Goal: Task Accomplishment & Management: Manage account settings

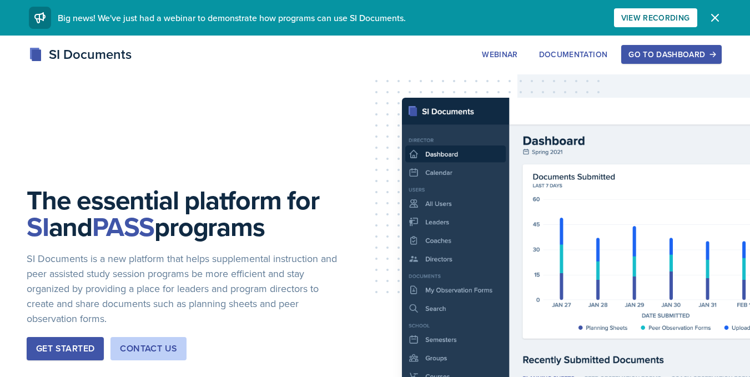
click at [654, 56] on div "Go to Dashboard" at bounding box center [672, 54] width 86 height 9
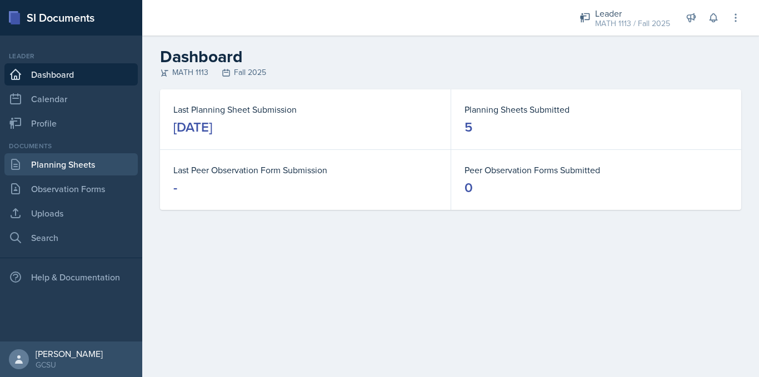
click at [55, 167] on link "Planning Sheets" at bounding box center [70, 164] width 133 height 22
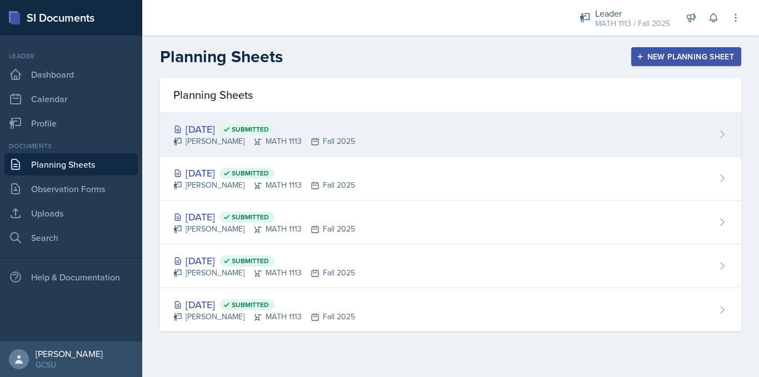
click at [240, 143] on div "[PERSON_NAME] MATH 1113 Fall 2025" at bounding box center [264, 142] width 182 height 12
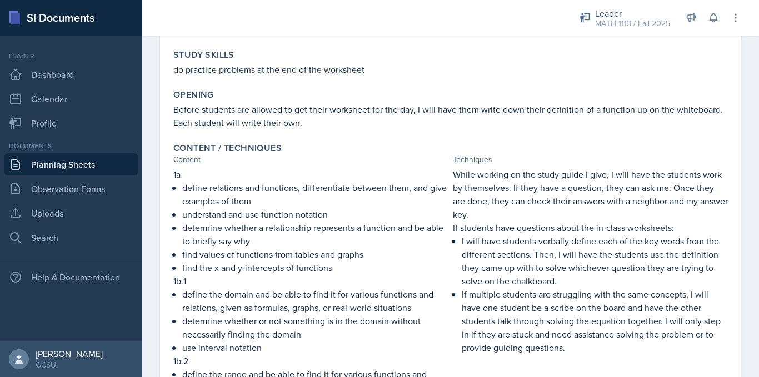
scroll to position [135, 0]
click at [401, 81] on div "Goals Review for LC1 Study Skills do practice problems at the end of the worksh…" at bounding box center [450, 336] width 554 height 660
click at [54, 161] on link "Planning Sheets" at bounding box center [70, 164] width 133 height 22
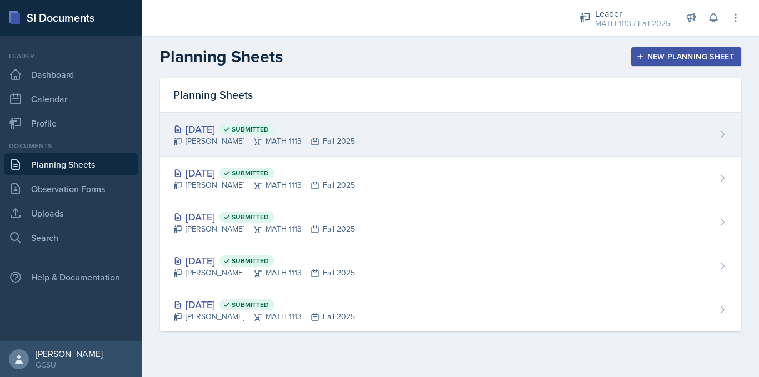
click at [214, 123] on div "[DATE] Submitted" at bounding box center [264, 129] width 182 height 15
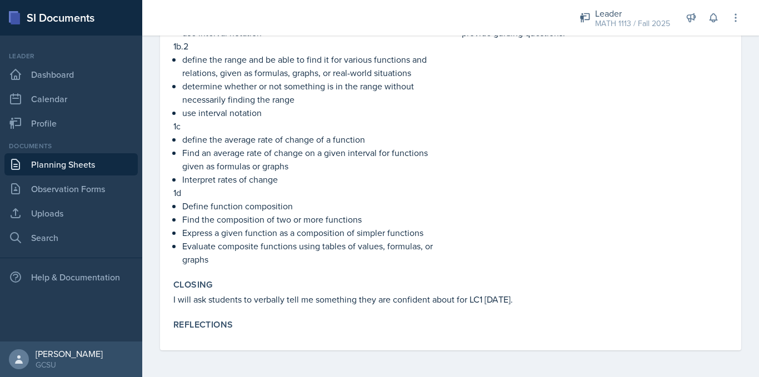
scroll to position [450, 0]
click at [80, 160] on link "Planning Sheets" at bounding box center [70, 164] width 133 height 22
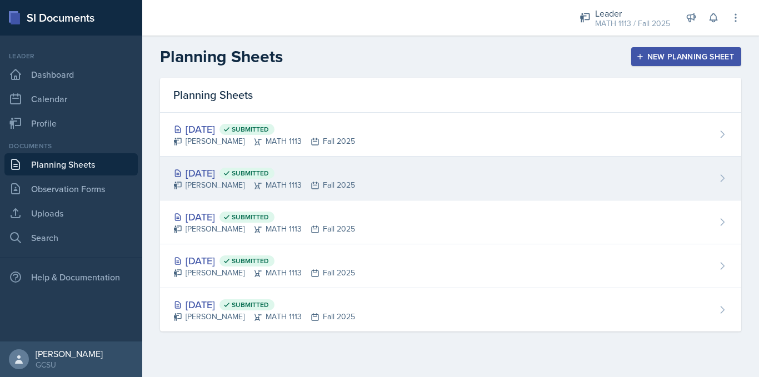
click at [237, 176] on div "[DATE] Submitted" at bounding box center [264, 173] width 182 height 15
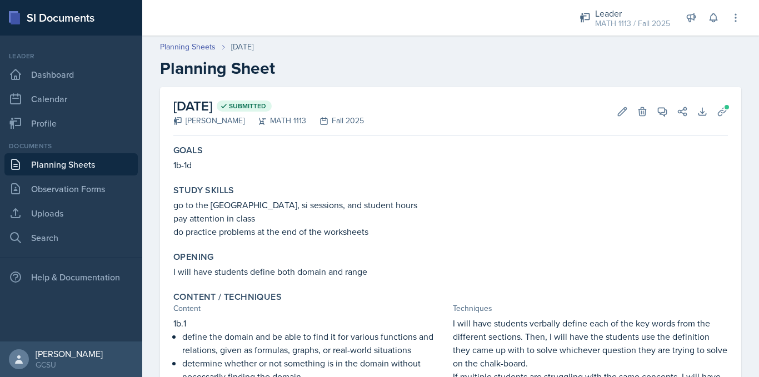
scroll to position [1, 0]
click at [617, 106] on icon at bounding box center [622, 111] width 11 height 11
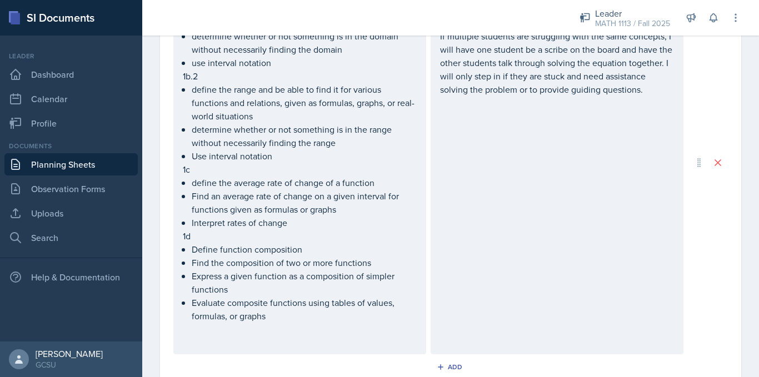
scroll to position [689, 0]
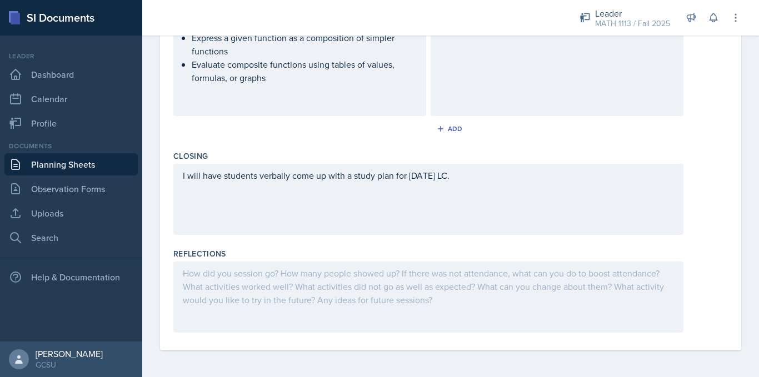
click at [400, 294] on div at bounding box center [428, 297] width 510 height 71
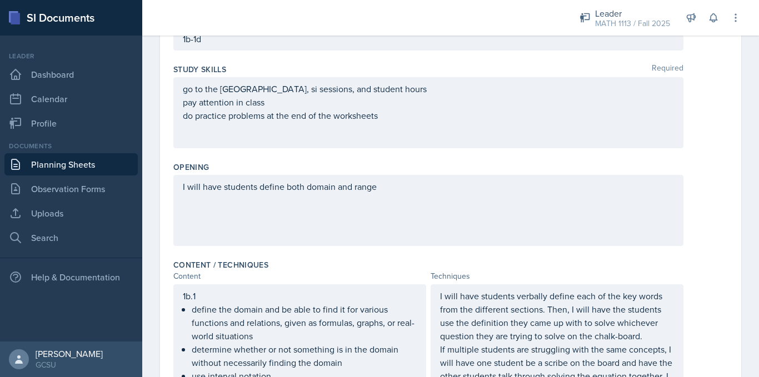
scroll to position [0, 0]
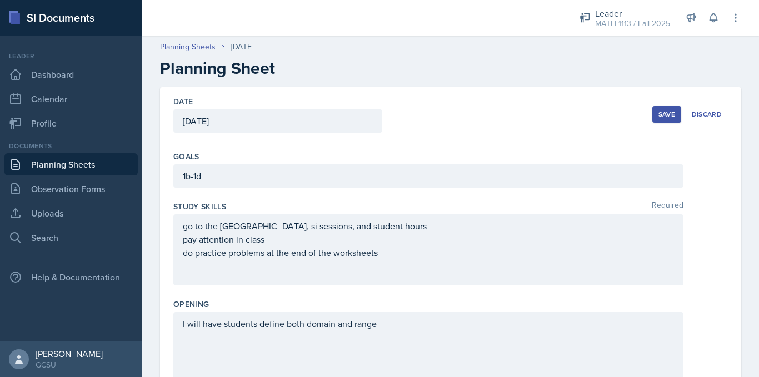
click at [652, 109] on button "Save" at bounding box center [666, 114] width 29 height 17
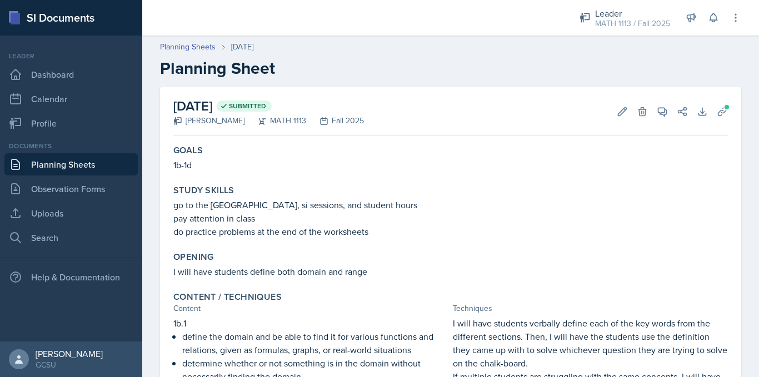
click at [32, 163] on link "Planning Sheets" at bounding box center [70, 164] width 133 height 22
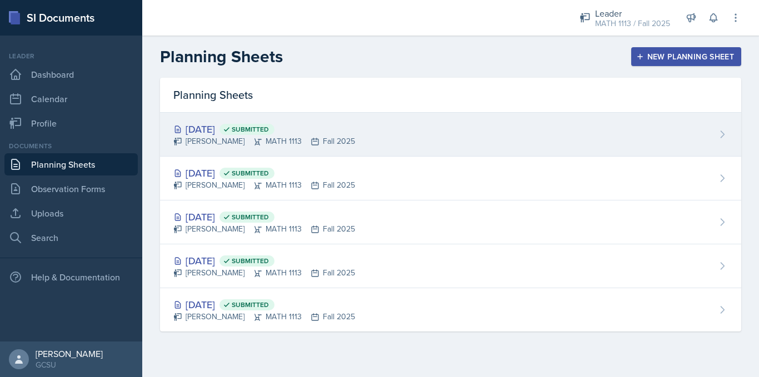
click at [223, 143] on div "[PERSON_NAME] MATH 1113 Fall 2025" at bounding box center [264, 142] width 182 height 12
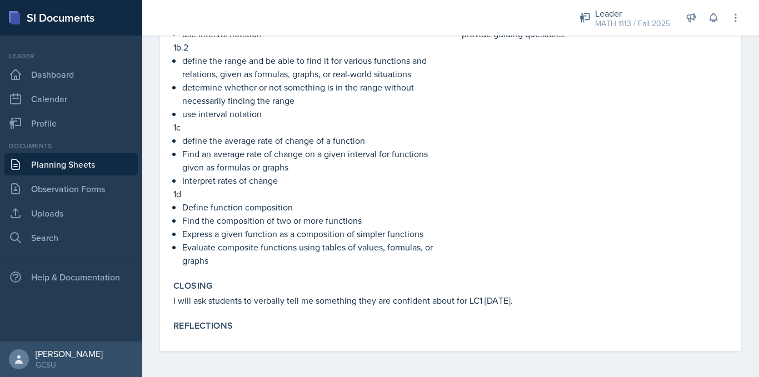
scroll to position [450, 0]
